Goal: Information Seeking & Learning: Learn about a topic

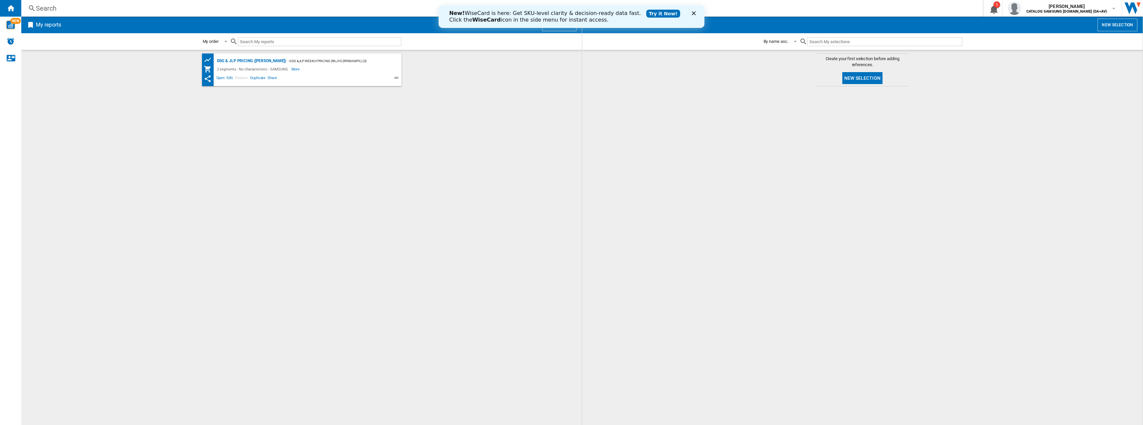
click at [333, 9] on div "Search" at bounding box center [501, 8] width 930 height 9
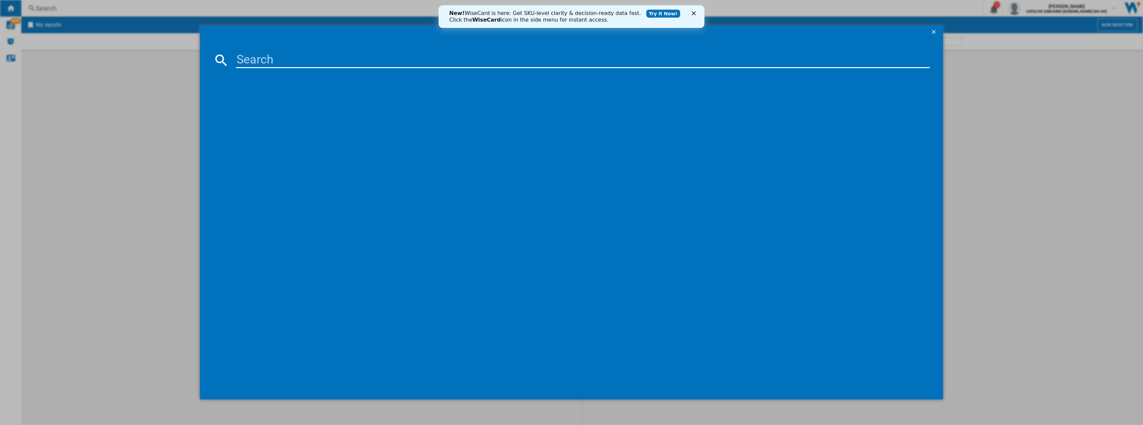
click at [249, 62] on input at bounding box center [583, 60] width 694 height 16
click at [319, 63] on input at bounding box center [583, 60] width 694 height 16
paste input "ww11dg5b25aeeu"
type input "ww11dg5b25aeeuww11dg5b25aeeu"
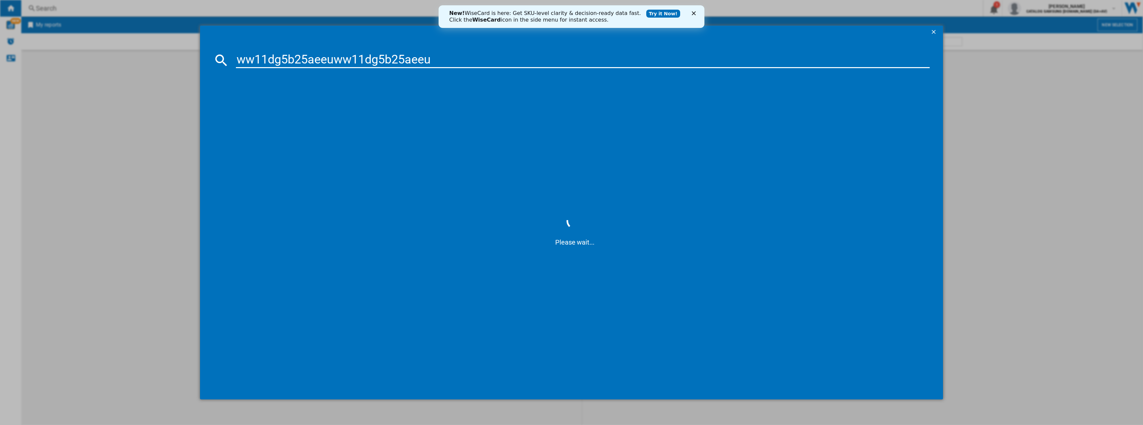
drag, startPoint x: 440, startPoint y: 53, endPoint x: 139, endPoint y: 48, distance: 301.2
click at [139, 48] on div "ww11dg5b25aeeuww11dg5b25aeeu Please wait..." at bounding box center [571, 212] width 1143 height 425
paste input "ww11dg5b25aeeu"
type input "ww11dg5b25aeeu"
click at [693, 11] on div "New! WiseCard is here: Get SKU-level clarity & decision-ready data fast. Click …" at bounding box center [572, 16] width 266 height 17
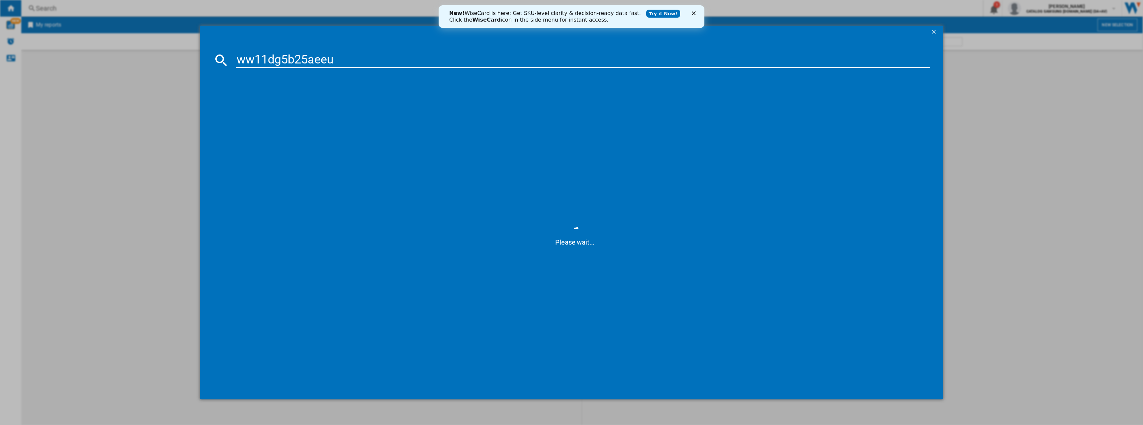
click at [693, 14] on icon "Close" at bounding box center [694, 13] width 4 height 4
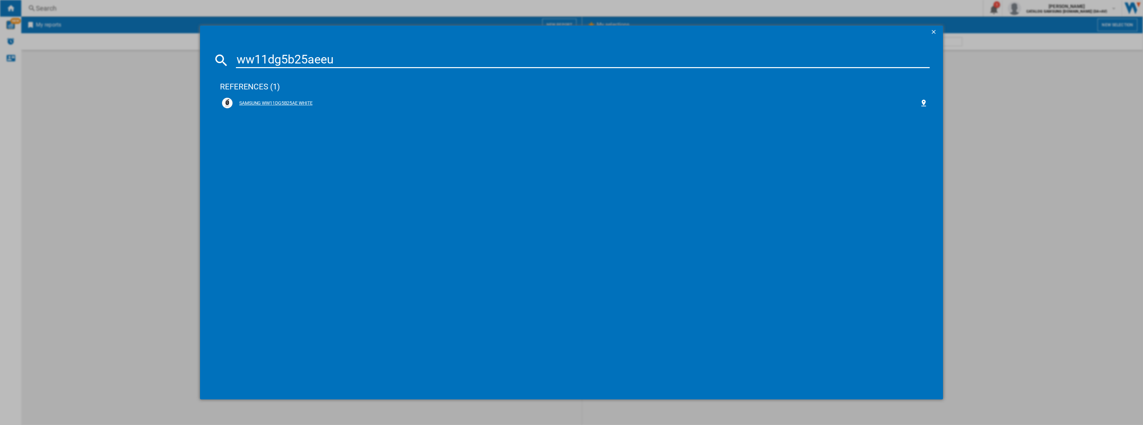
click at [261, 104] on div "SAMSUNG WW11DG5B25AE WHITE" at bounding box center [576, 103] width 687 height 7
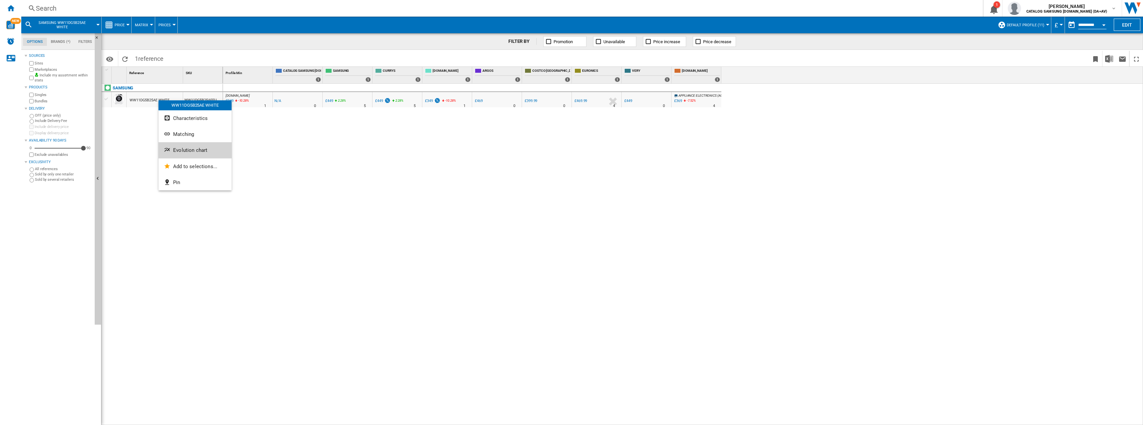
click at [189, 147] on span "Evolution chart" at bounding box center [190, 150] width 34 height 6
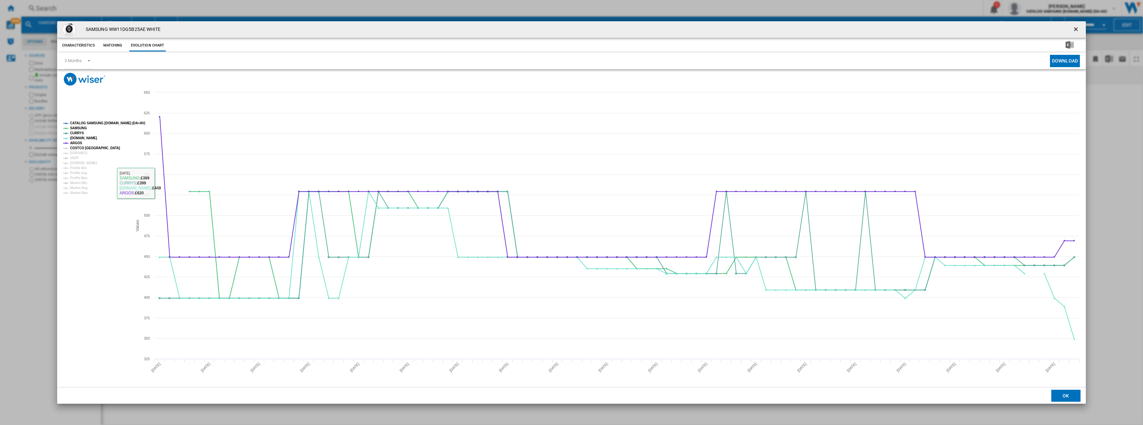
click at [76, 150] on tspan "COSTCO UK" at bounding box center [95, 148] width 50 height 4
click at [75, 156] on tspan "VERY" at bounding box center [74, 158] width 9 height 4
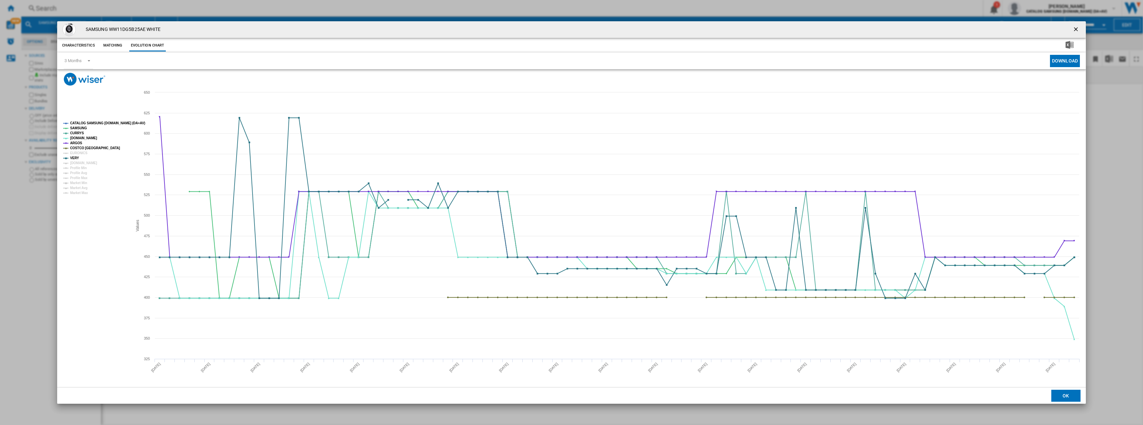
click at [72, 160] on tspan "VERY" at bounding box center [74, 158] width 9 height 4
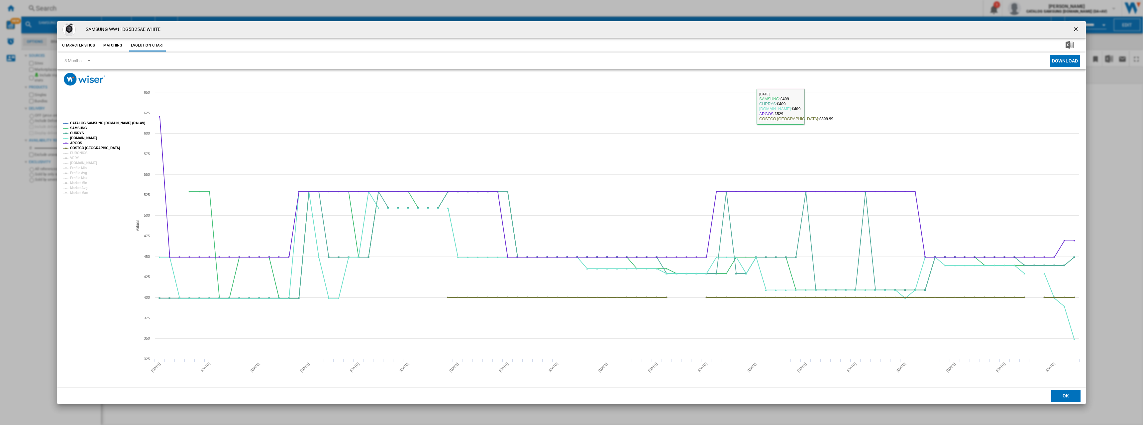
click at [1076, 29] on ng-md-icon "getI18NText('BUTTONS.CLOSE_DIALOG')" at bounding box center [1077, 30] width 8 height 8
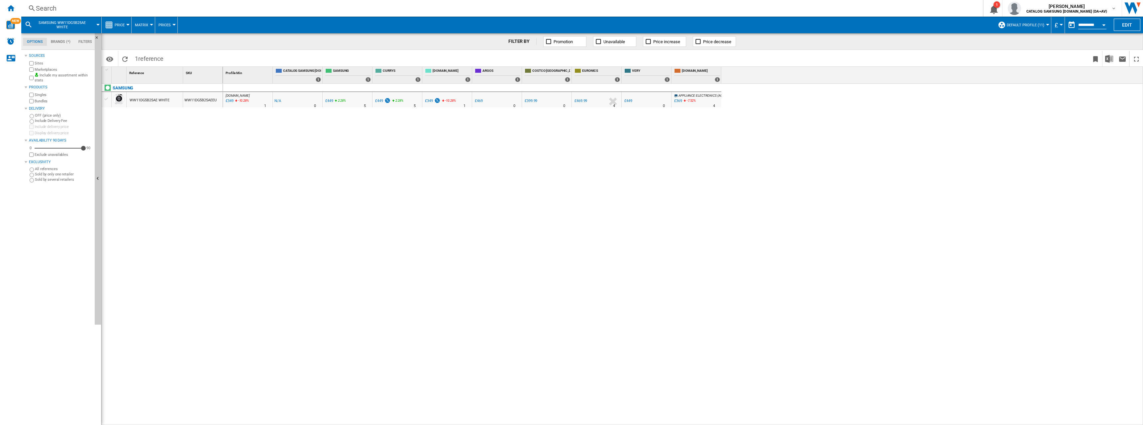
click at [1025, 25] on span "Default profile (11)" at bounding box center [1026, 25] width 38 height 4
click at [1016, 53] on md-radio-button "ALL (29)" at bounding box center [1052, 53] width 98 height 6
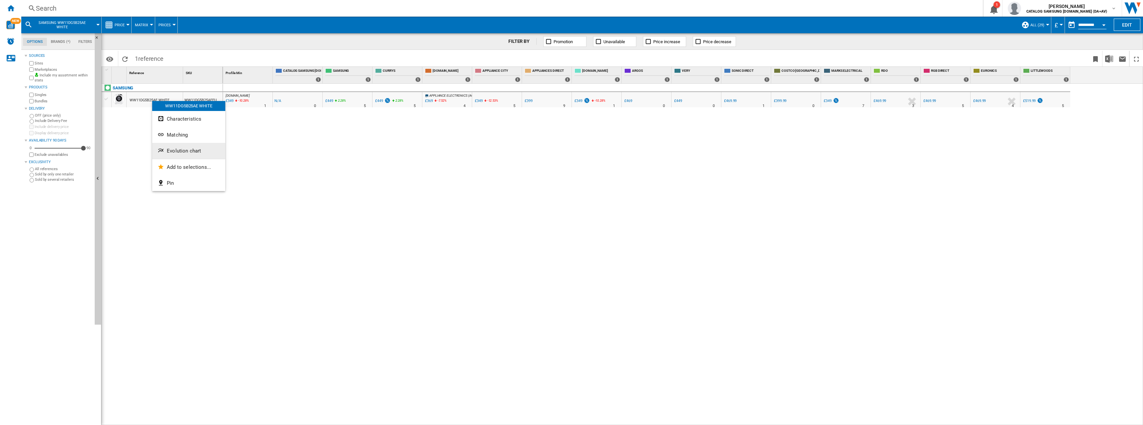
click at [164, 147] on ng-md-icon "Evolution chart" at bounding box center [162, 151] width 8 height 8
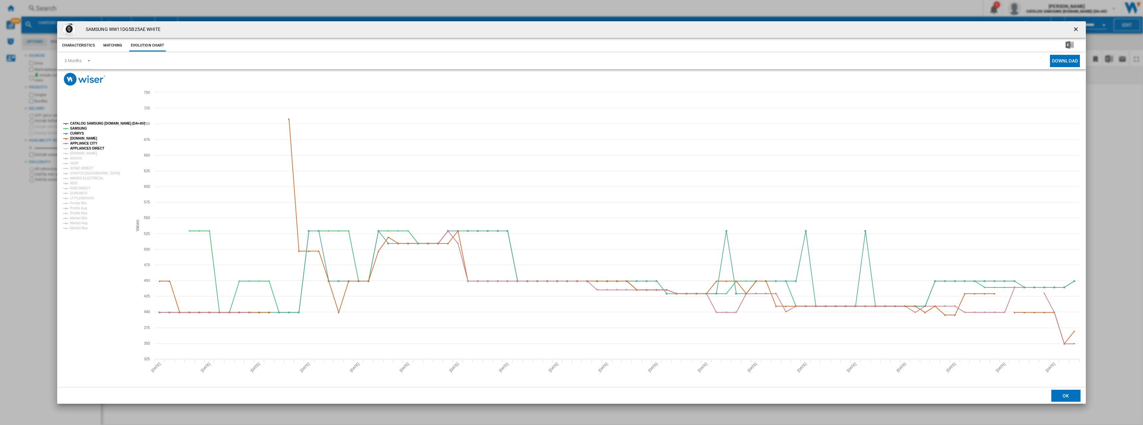
click at [82, 149] on tspan "APPLIANCES DIRECT" at bounding box center [87, 149] width 34 height 4
click at [74, 157] on tspan "ARGOS" at bounding box center [76, 159] width 12 height 4
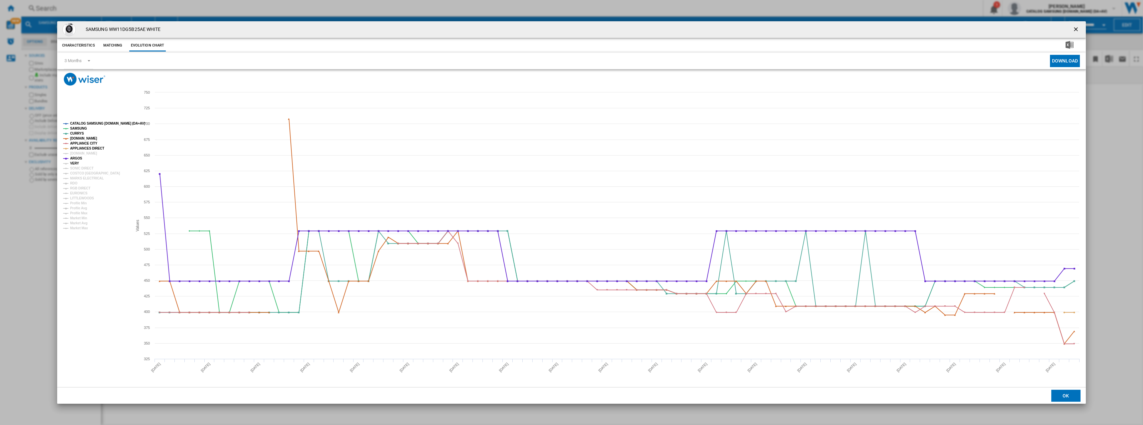
click at [73, 163] on tspan "VERY" at bounding box center [74, 164] width 9 height 4
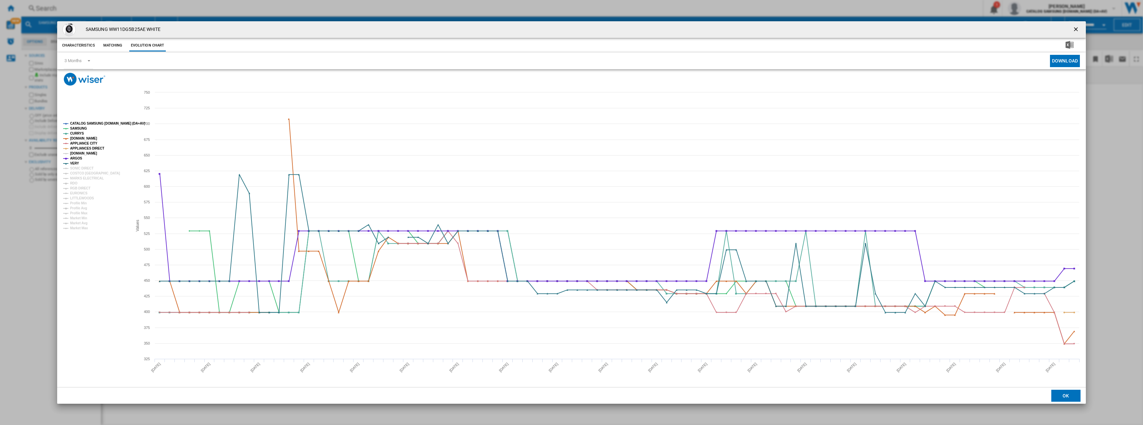
click at [74, 153] on tspan "AO.COM" at bounding box center [83, 154] width 27 height 4
click at [73, 167] on tspan "SONIC DIRECT" at bounding box center [81, 169] width 23 height 4
click at [73, 175] on tspan "COSTCO UK" at bounding box center [95, 174] width 50 height 4
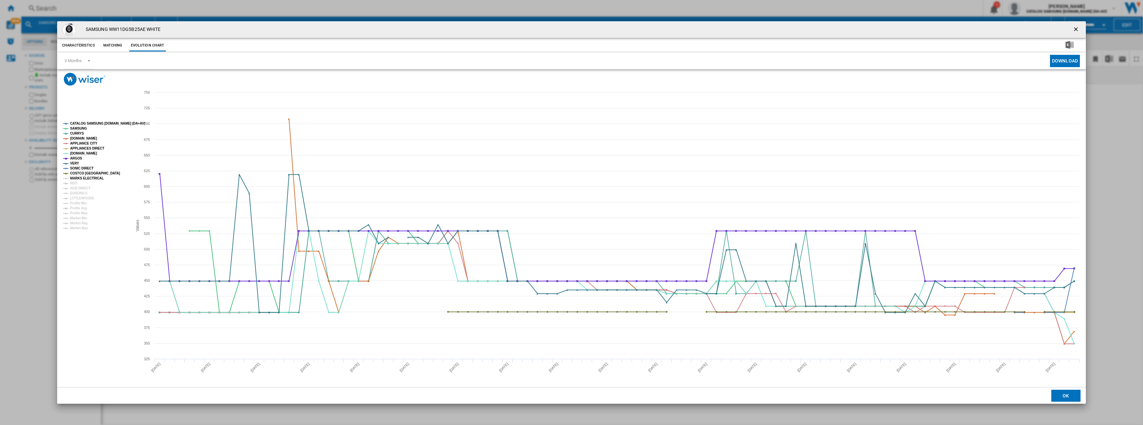
click at [71, 179] on tspan "MARKS ELECTRICAL" at bounding box center [87, 179] width 34 height 4
click at [70, 184] on tspan "RDO" at bounding box center [73, 183] width 7 height 4
click at [70, 189] on tspan "RGB DIRECT" at bounding box center [80, 188] width 20 height 4
click at [72, 193] on tspan "EURONICS" at bounding box center [78, 193] width 17 height 4
click at [73, 197] on tspan "LITTLEWOODS" at bounding box center [82, 198] width 24 height 4
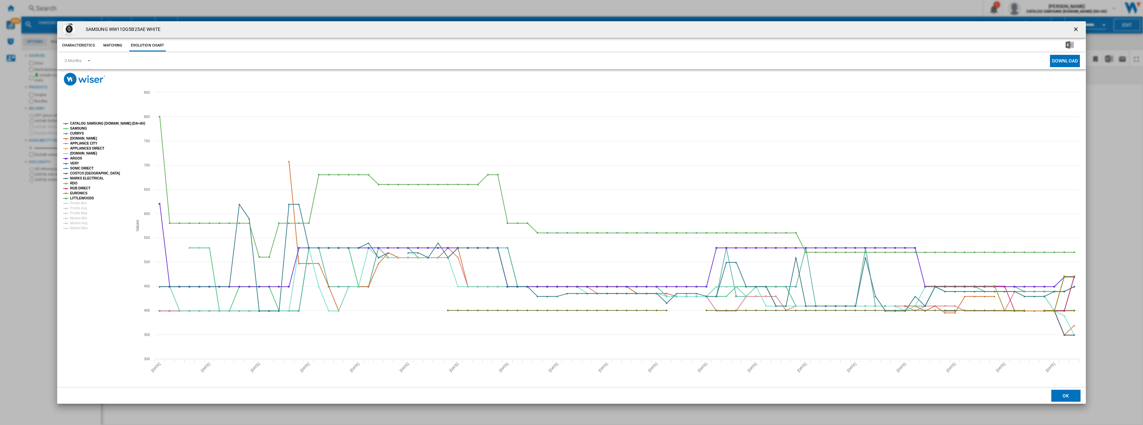
click at [1078, 31] on ng-md-icon "getI18NText('BUTTONS.CLOSE_DIALOG')" at bounding box center [1077, 30] width 8 height 8
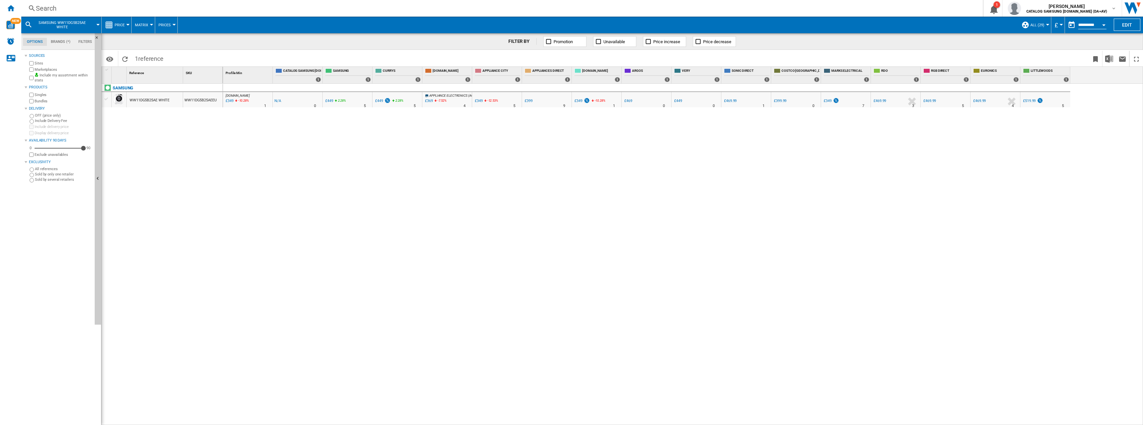
click at [1042, 23] on span "ALL (29)" at bounding box center [1038, 25] width 14 height 4
click at [1031, 71] on div "UK (34)" at bounding box center [1029, 71] width 7 height 7
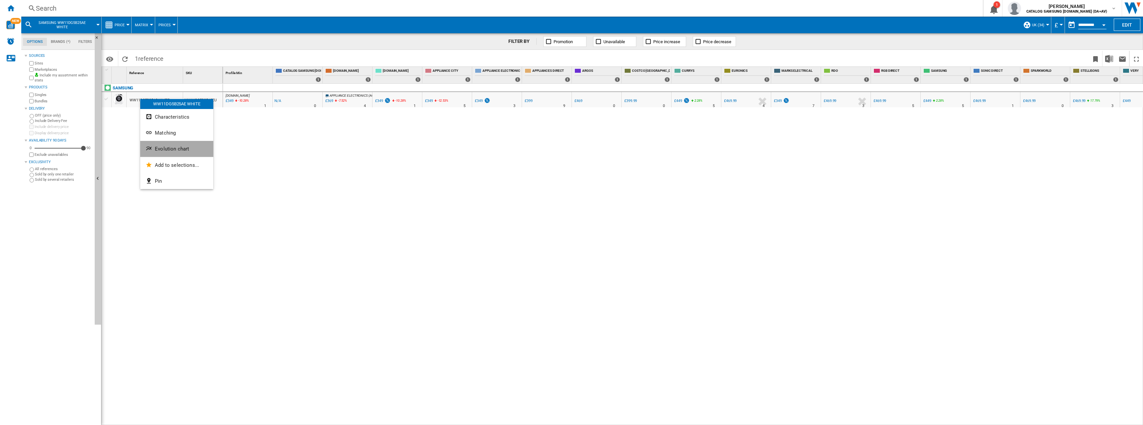
click at [170, 148] on span "Evolution chart" at bounding box center [172, 149] width 34 height 6
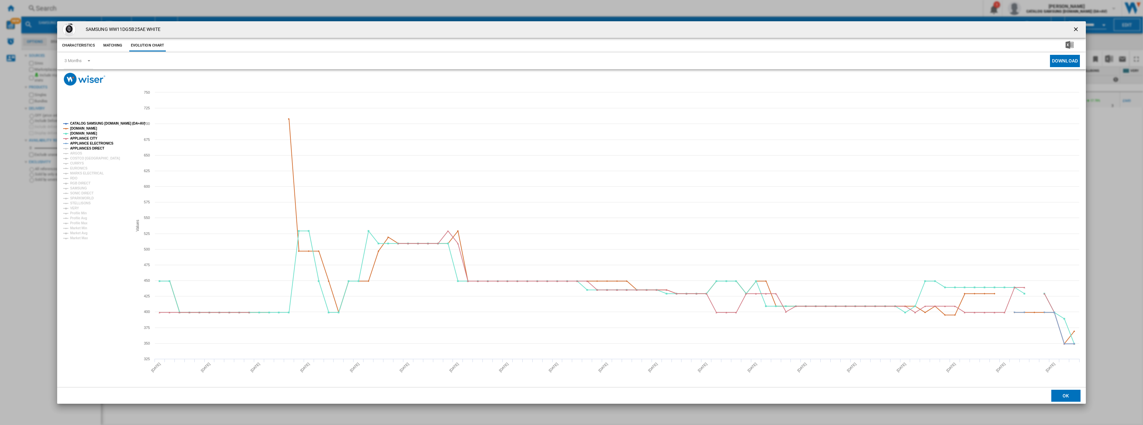
click at [88, 148] on tspan "APPLIANCES DIRECT" at bounding box center [87, 149] width 34 height 4
drag, startPoint x: 73, startPoint y: 209, endPoint x: 73, endPoint y: 205, distance: 3.7
click at [73, 209] on tspan "VERY" at bounding box center [74, 208] width 9 height 4
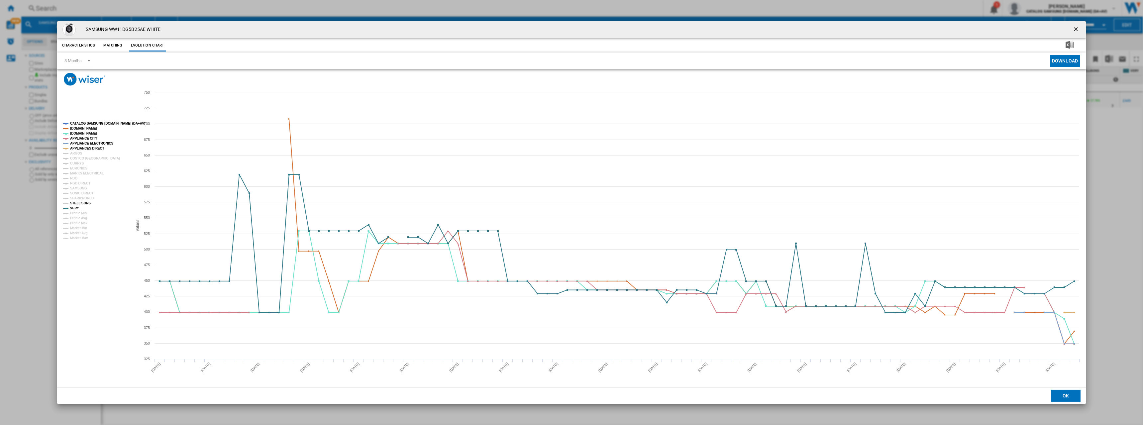
click at [73, 203] on tspan "STELLISONS" at bounding box center [80, 203] width 21 height 4
click at [74, 197] on tspan "SPARKWORLD" at bounding box center [82, 198] width 24 height 4
click at [75, 192] on tspan "SONIC DIRECT" at bounding box center [81, 193] width 23 height 4
click at [76, 188] on tspan "SAMSUNG" at bounding box center [78, 188] width 17 height 4
click at [76, 184] on tspan "RGB DIRECT" at bounding box center [80, 183] width 20 height 4
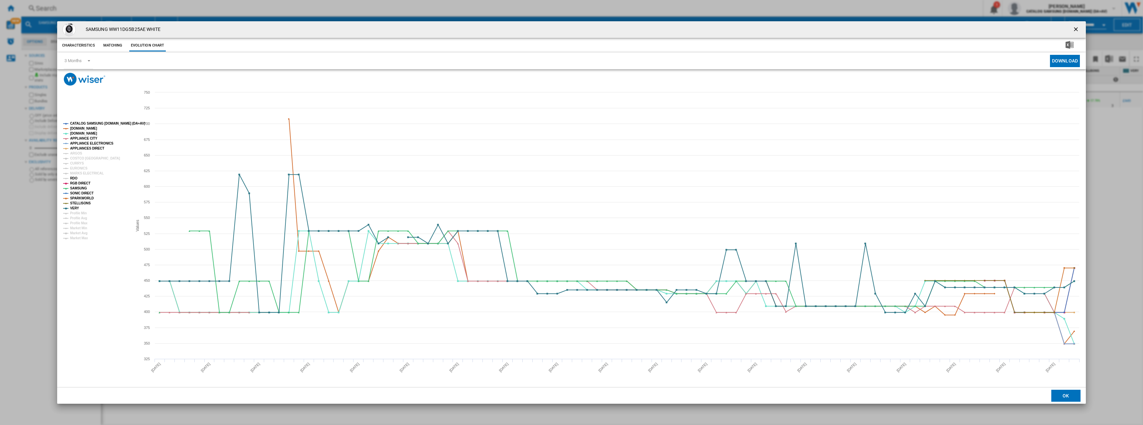
drag, startPoint x: 76, startPoint y: 180, endPoint x: 77, endPoint y: 172, distance: 8.4
click at [75, 180] on tspan "RDO" at bounding box center [73, 179] width 7 height 4
click at [78, 172] on tspan "MARKS ELECTRICAL" at bounding box center [87, 174] width 34 height 4
click at [78, 167] on tspan "EURONICS" at bounding box center [78, 169] width 17 height 4
click at [78, 164] on tspan "CURRYS" at bounding box center [77, 164] width 14 height 4
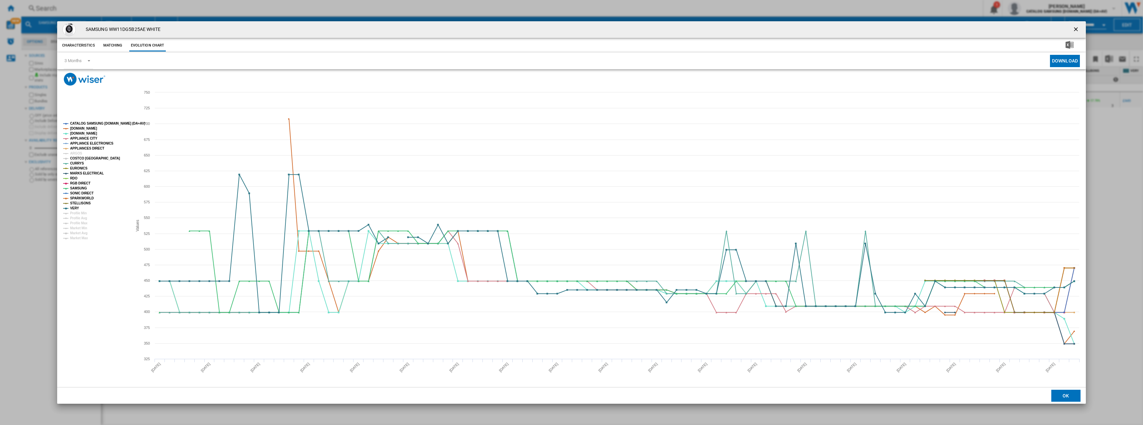
click at [78, 159] on tspan "COSTCO UK" at bounding box center [95, 159] width 50 height 4
click at [77, 152] on tspan "ARGOS" at bounding box center [76, 154] width 12 height 4
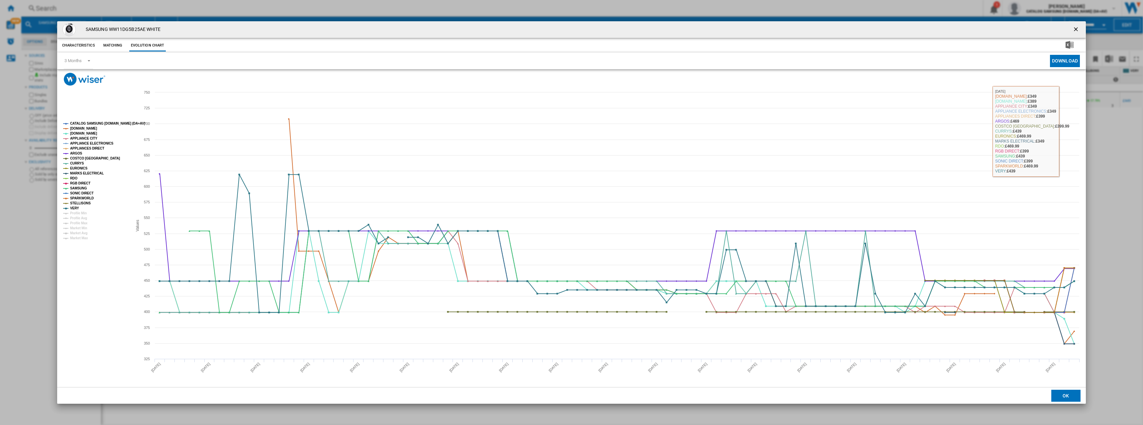
click at [1079, 30] on ng-md-icon "getI18NText('BUTTONS.CLOSE_DIALOG')" at bounding box center [1077, 30] width 8 height 8
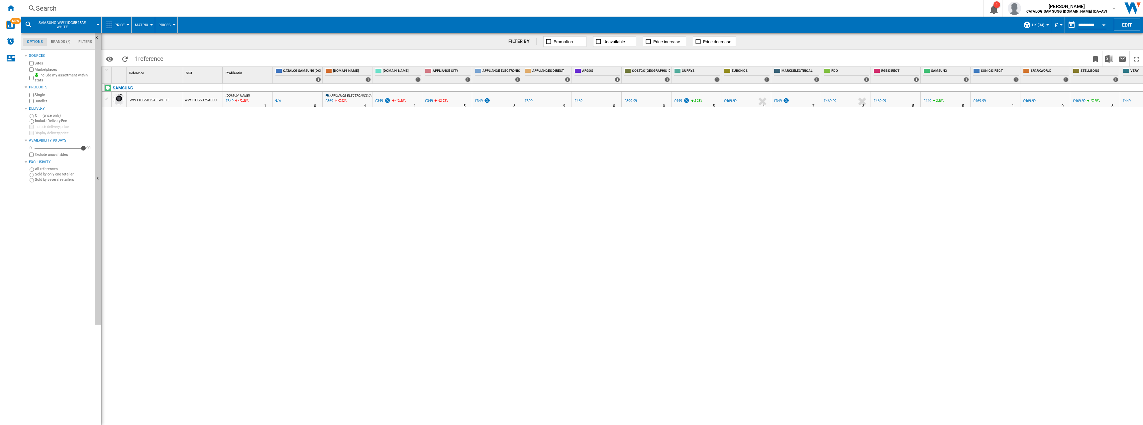
click at [83, 12] on div "Search" at bounding box center [501, 8] width 930 height 9
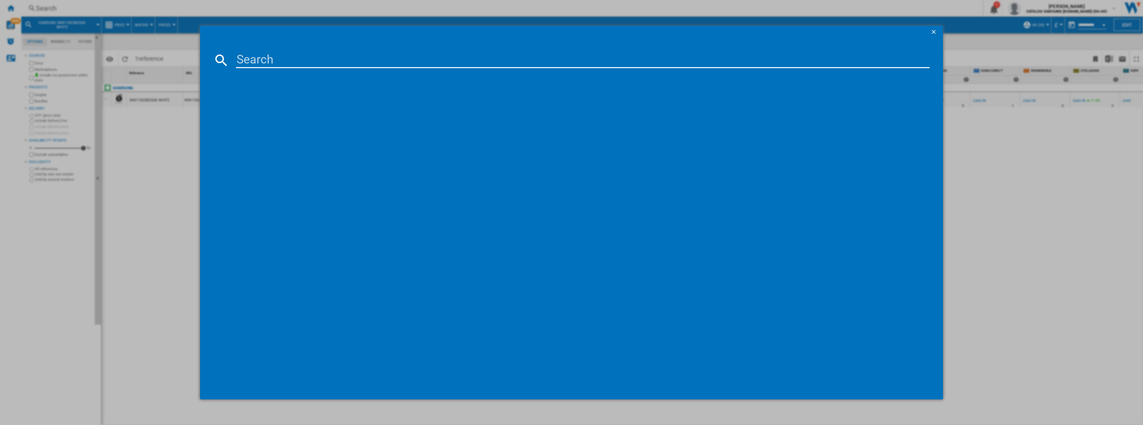
paste input "ww11dg5b25aeeu"
type input "ww11dg5b25aeeu"
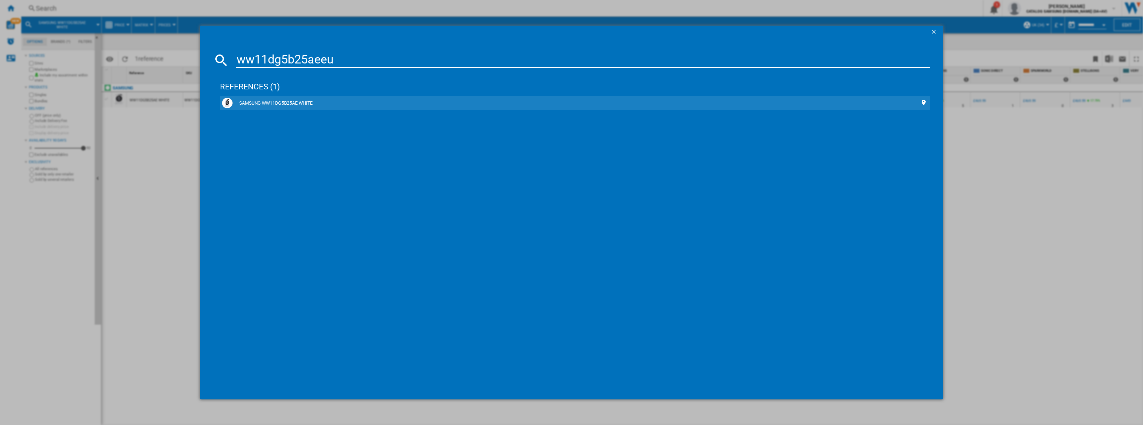
click at [286, 101] on div "SAMSUNG WW11DG5B25AE WHITE" at bounding box center [576, 103] width 687 height 7
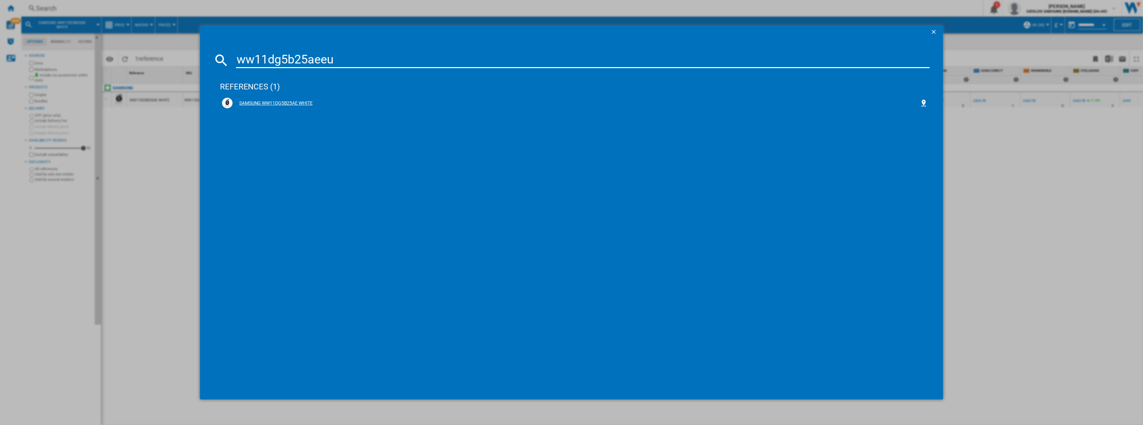
click at [279, 103] on div "SAMSUNG WW11DG5B25AE WHITE" at bounding box center [576, 103] width 687 height 7
click at [935, 35] on ng-md-icon "getI18NText('BUTTONS.CLOSE_DIALOG')" at bounding box center [935, 33] width 8 height 8
